Goal: Find specific page/section

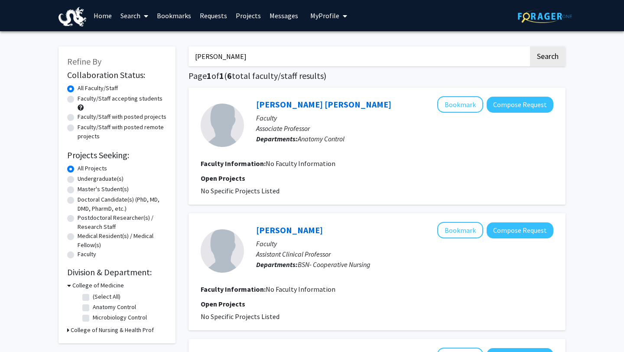
click at [131, 16] on link "Search" at bounding box center [134, 15] width 36 height 30
click at [105, 14] on link "Home" at bounding box center [102, 15] width 27 height 30
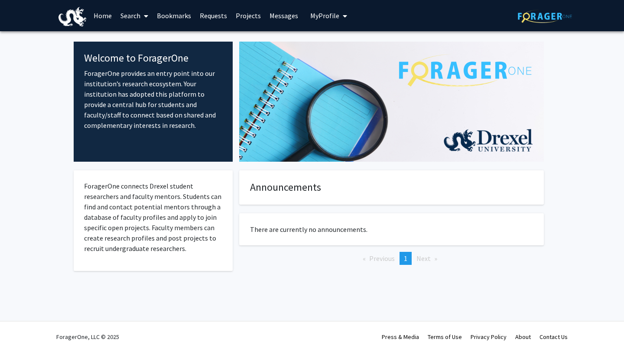
click at [124, 14] on link "Search" at bounding box center [134, 15] width 36 height 30
click at [135, 38] on span "Faculty/Staff" at bounding box center [148, 39] width 64 height 17
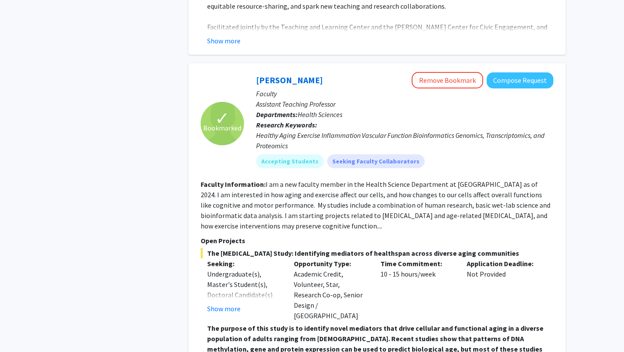
scroll to position [979, 0]
